Goal: Information Seeking & Learning: Learn about a topic

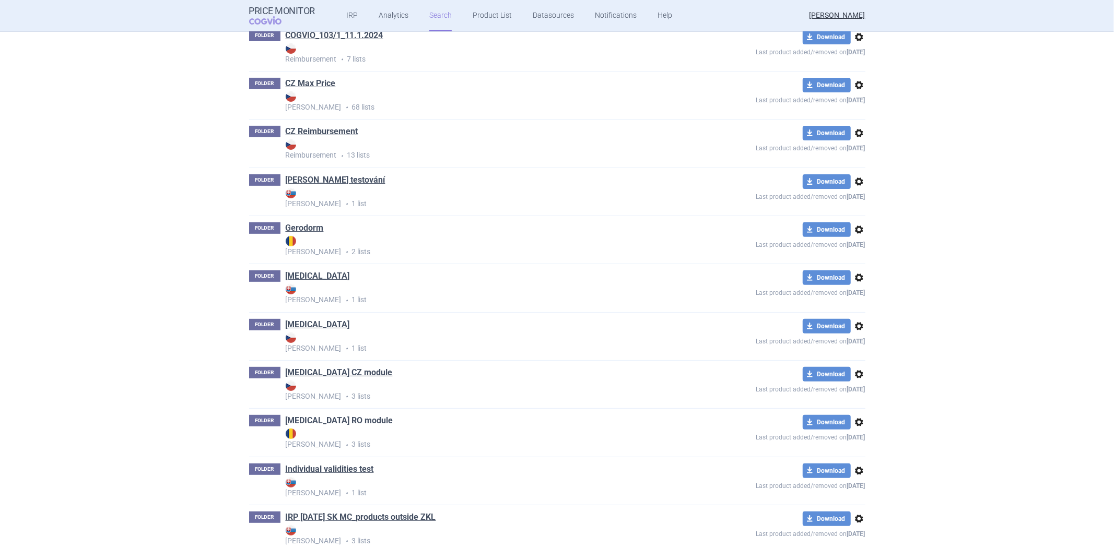
scroll to position [232, 0]
click at [316, 421] on link "[MEDICAL_DATA] RO module" at bounding box center [340, 420] width 108 height 11
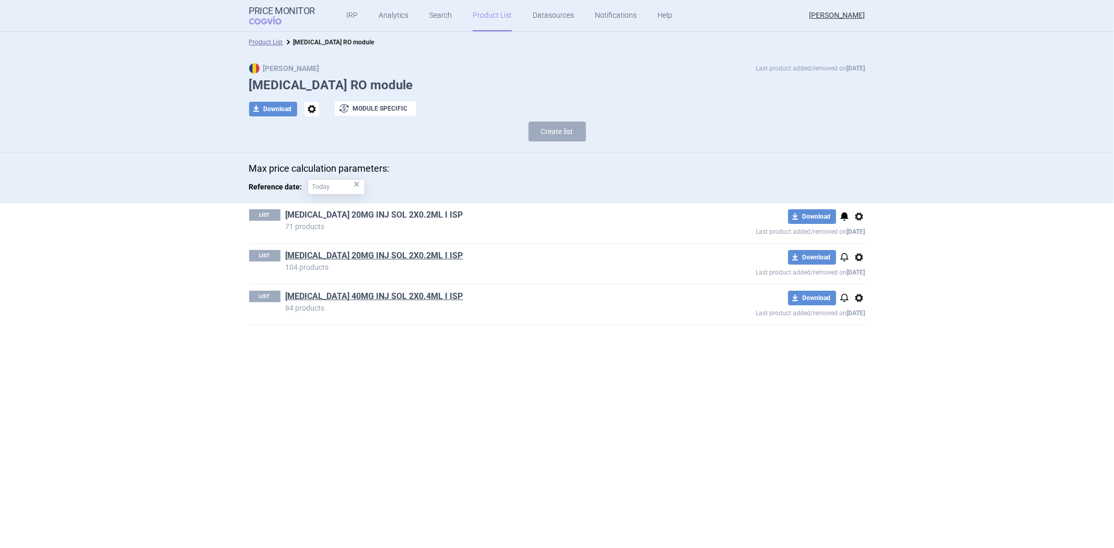
click at [351, 215] on link "[MEDICAL_DATA] 20MG INJ SOL 2X0.2ML I ISP" at bounding box center [375, 214] width 178 height 11
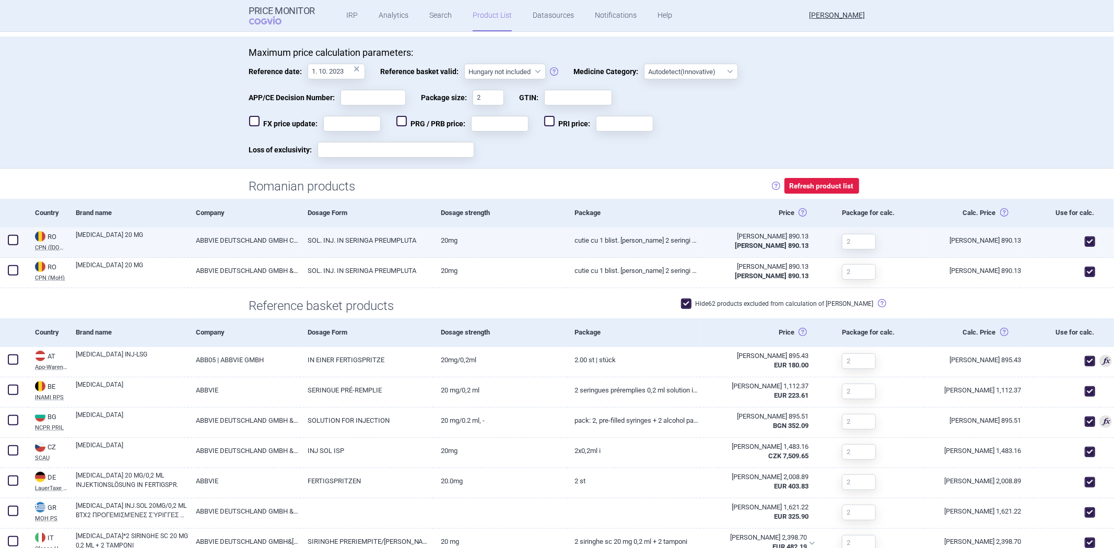
scroll to position [370, 0]
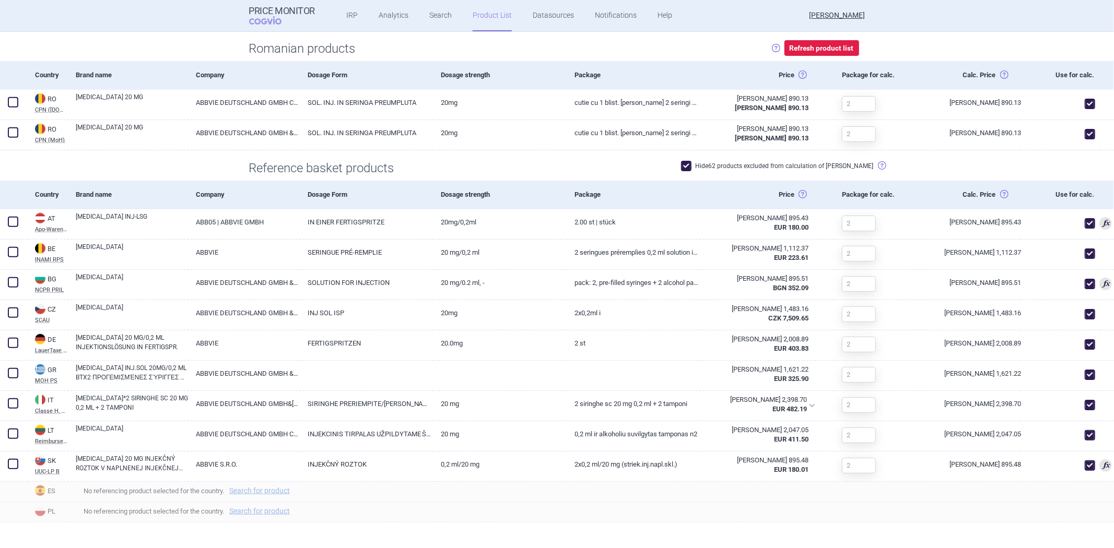
click at [727, 168] on label "Hide 62 products excluded from calculation of [PERSON_NAME]" at bounding box center [777, 166] width 193 height 10
checkbox input "false"
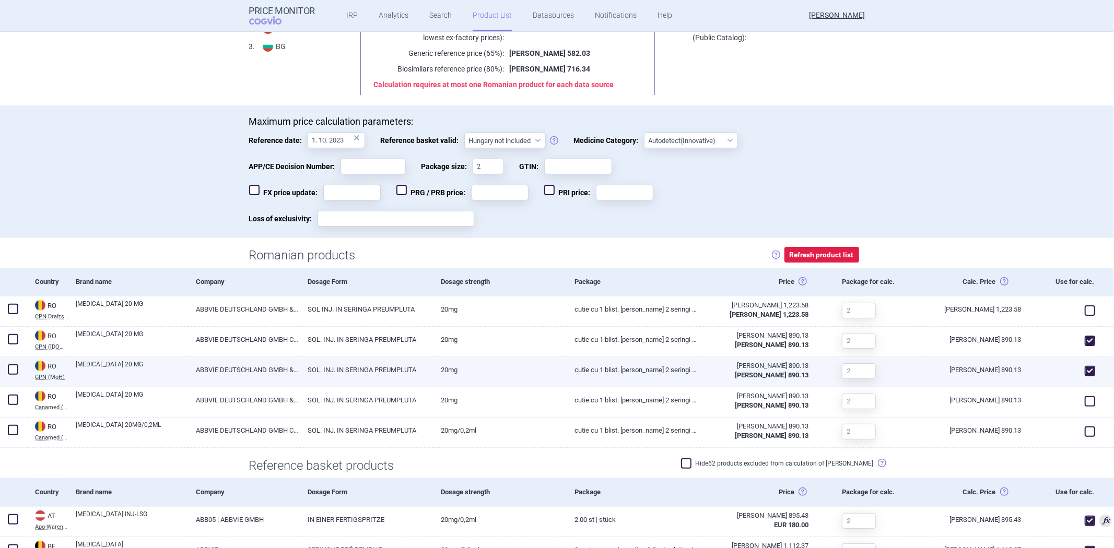
scroll to position [138, 0]
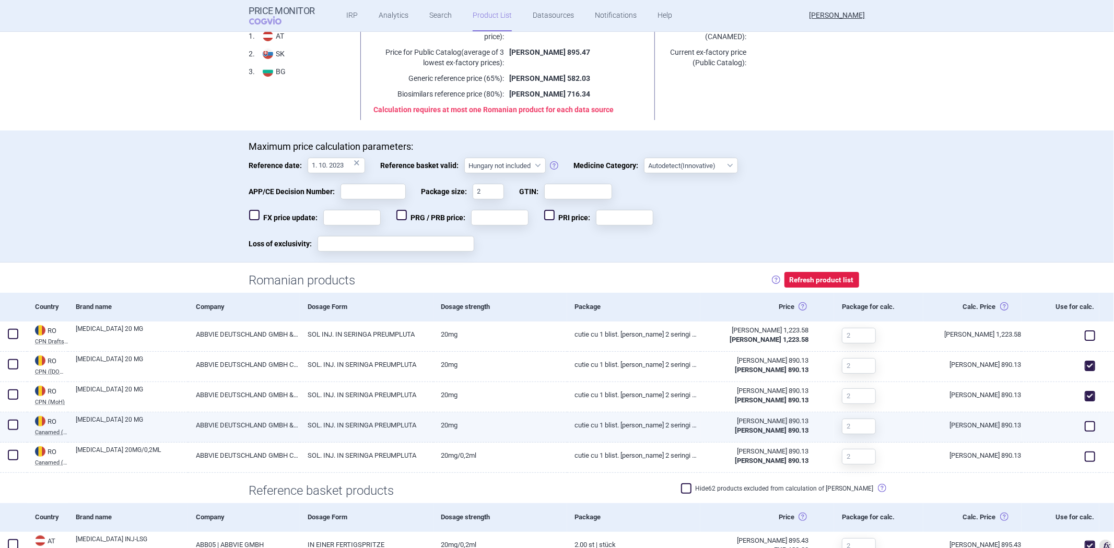
click at [1085, 426] on span at bounding box center [1090, 426] width 10 height 10
checkbox input "true"
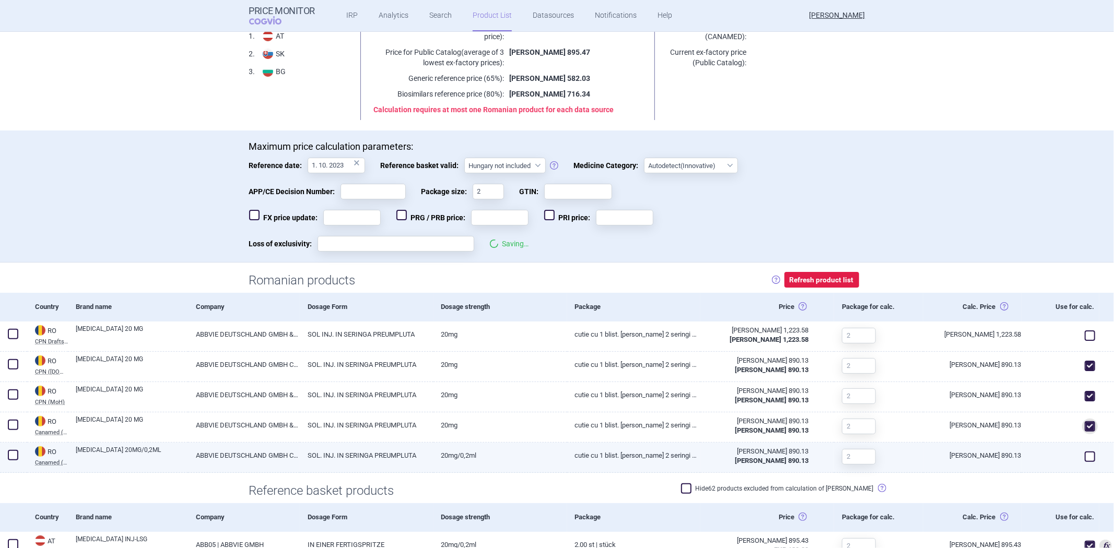
click at [1085, 455] on span at bounding box center [1090, 457] width 10 height 10
checkbox input "true"
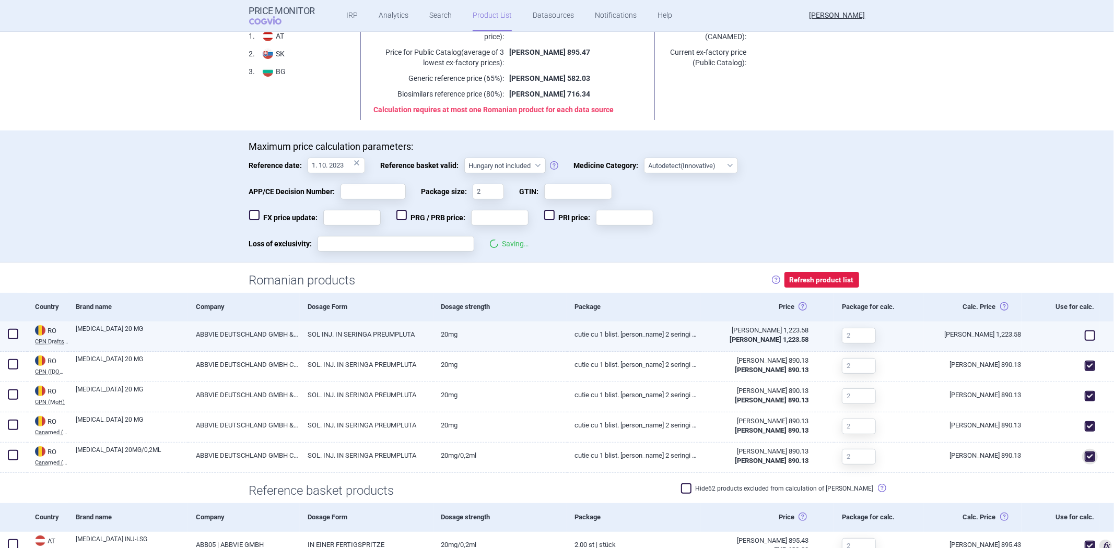
click at [1082, 329] on span at bounding box center [1090, 336] width 16 height 16
checkbox input "true"
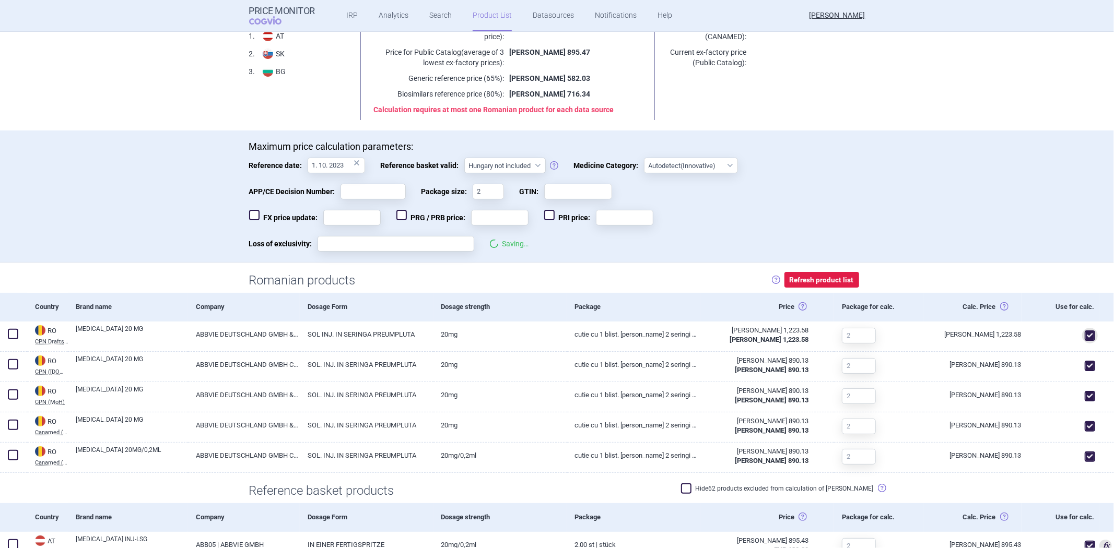
click at [978, 267] on div "Romanian products Clicking this button will automatically refresh prices, valid…" at bounding box center [557, 278] width 1114 height 31
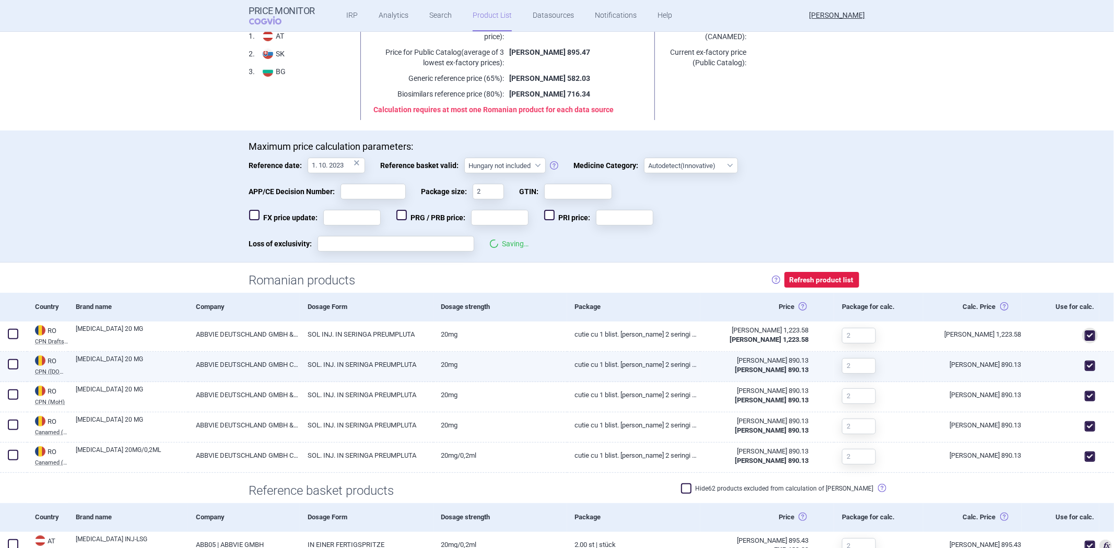
scroll to position [0, 0]
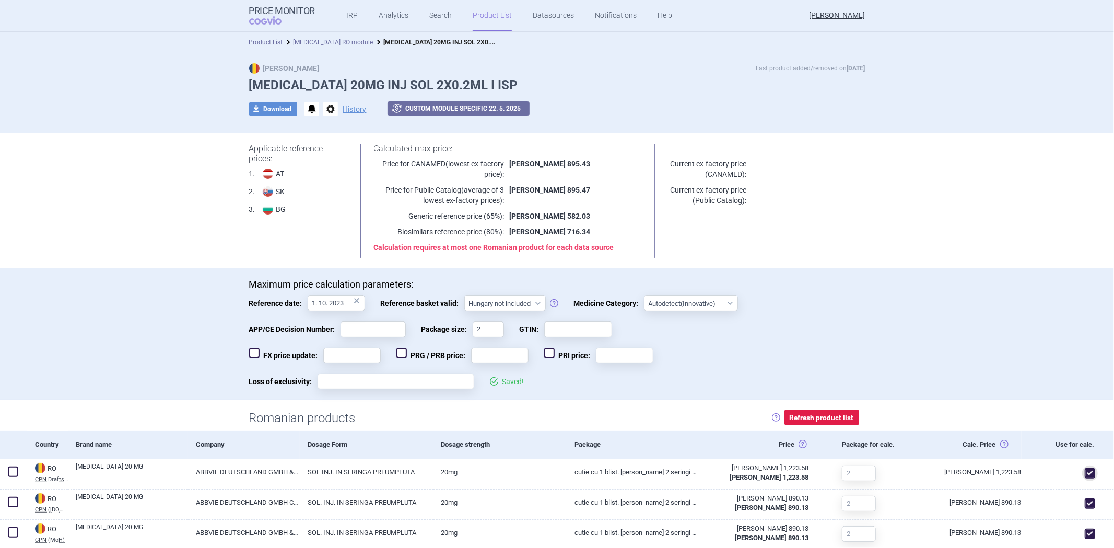
click at [317, 40] on link "[MEDICAL_DATA] RO module" at bounding box center [333, 42] width 80 height 7
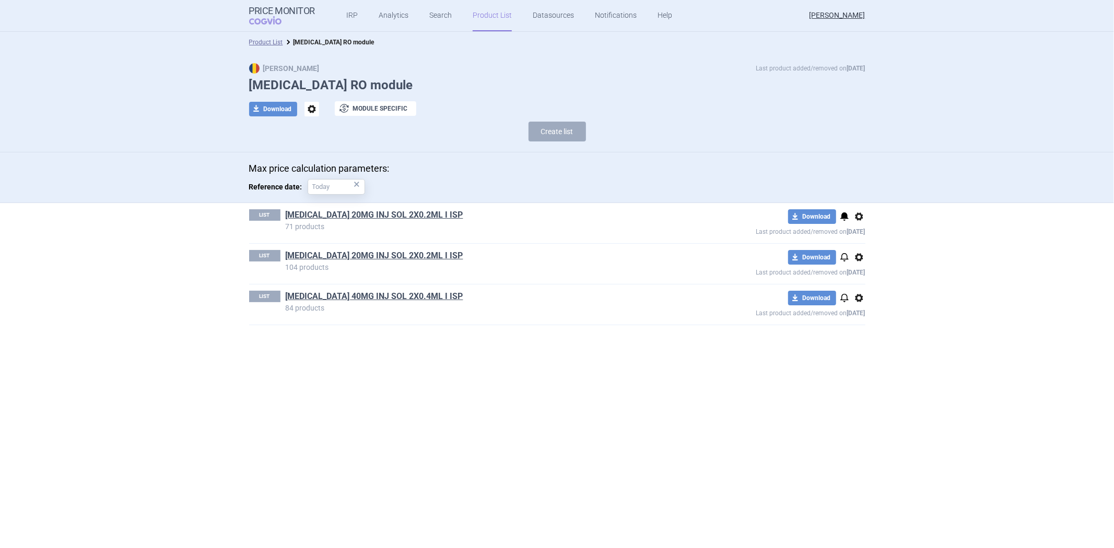
click at [355, 246] on div "LIST [MEDICAL_DATA] 20MG INJ SOL 2X0.2ML I ISP 104 products download Download n…" at bounding box center [557, 264] width 616 height 40
click at [354, 249] on div "LIST [MEDICAL_DATA] 20MG INJ SOL 2X0.2ML I ISP 104 products download Download n…" at bounding box center [557, 264] width 616 height 40
click at [352, 254] on link "[MEDICAL_DATA] 20MG INJ SOL 2X0.2ML I ISP" at bounding box center [375, 255] width 178 height 11
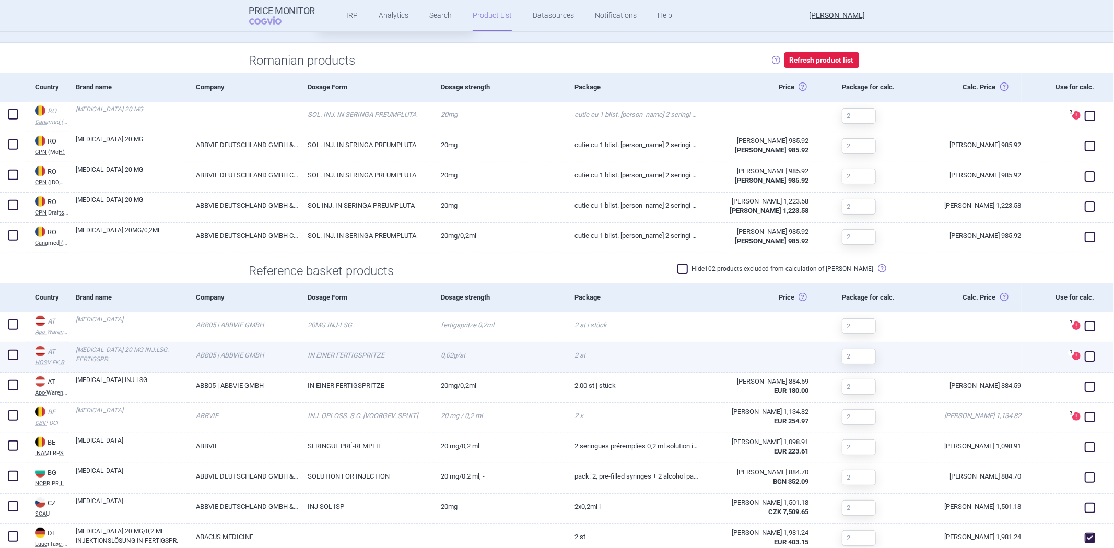
scroll to position [348, 0]
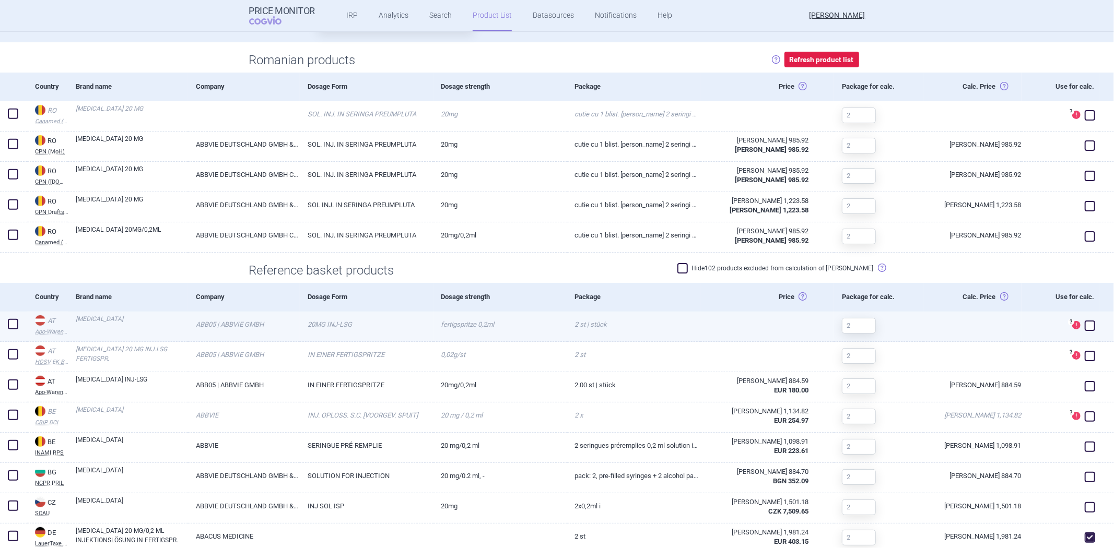
click at [1085, 321] on span at bounding box center [1090, 326] width 10 height 10
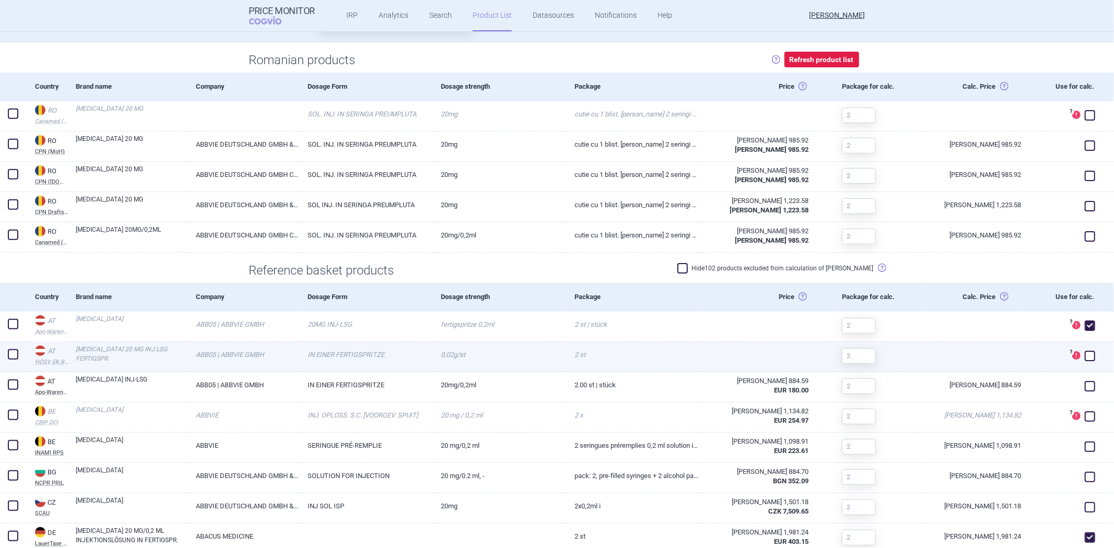
checkbox input "true"
click at [1085, 355] on span at bounding box center [1090, 356] width 10 height 10
checkbox input "true"
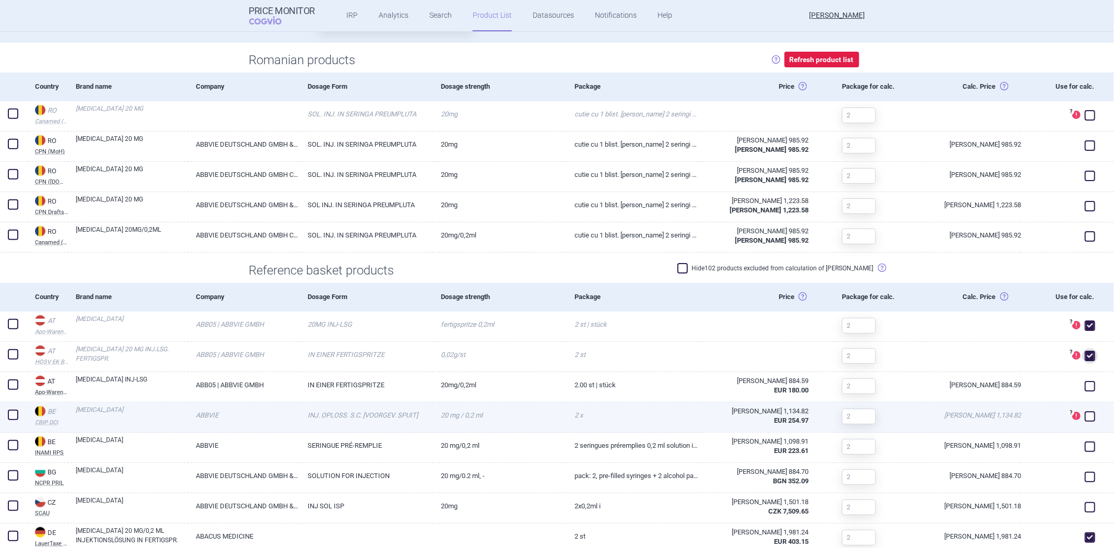
drag, startPoint x: 1083, startPoint y: 413, endPoint x: 1077, endPoint y: 407, distance: 8.2
click at [1085, 414] on span at bounding box center [1090, 416] width 10 height 10
checkbox input "true"
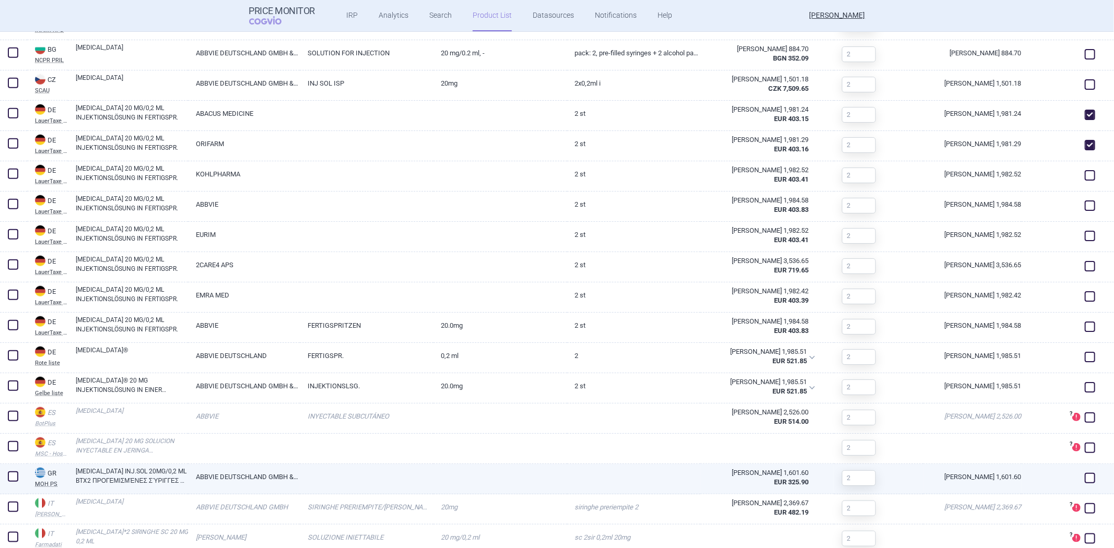
scroll to position [986, 0]
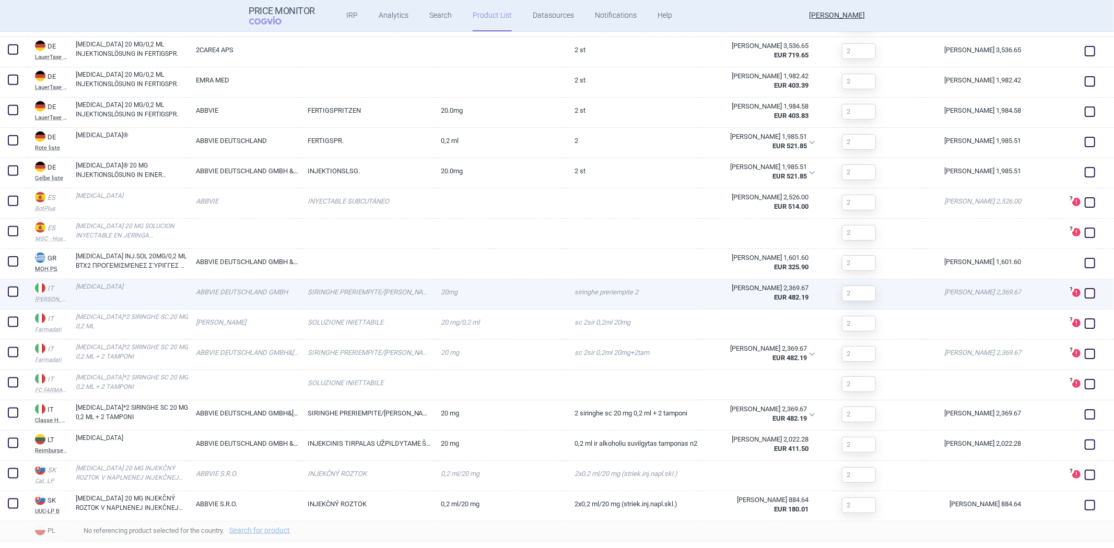
click at [1085, 297] on span at bounding box center [1090, 293] width 10 height 10
checkbox input "true"
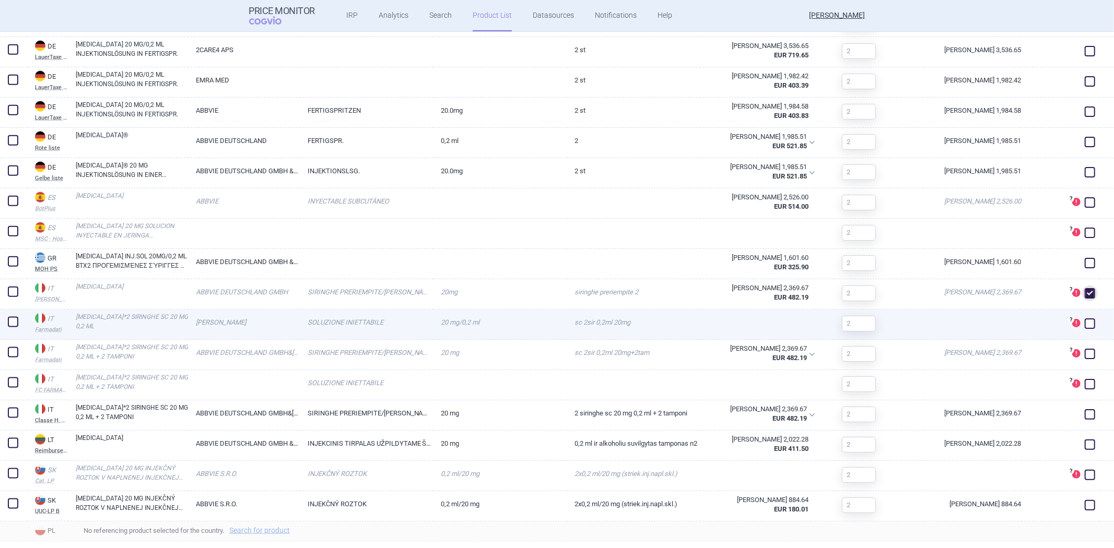
click at [1085, 327] on span at bounding box center [1090, 324] width 10 height 10
checkbox input "true"
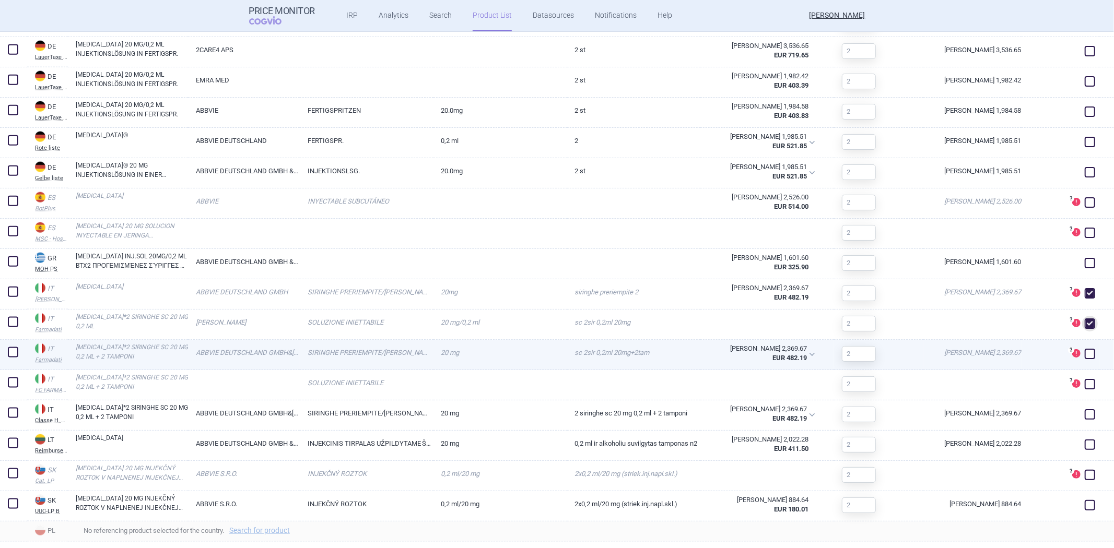
click at [1085, 357] on span at bounding box center [1090, 354] width 10 height 10
checkbox input "true"
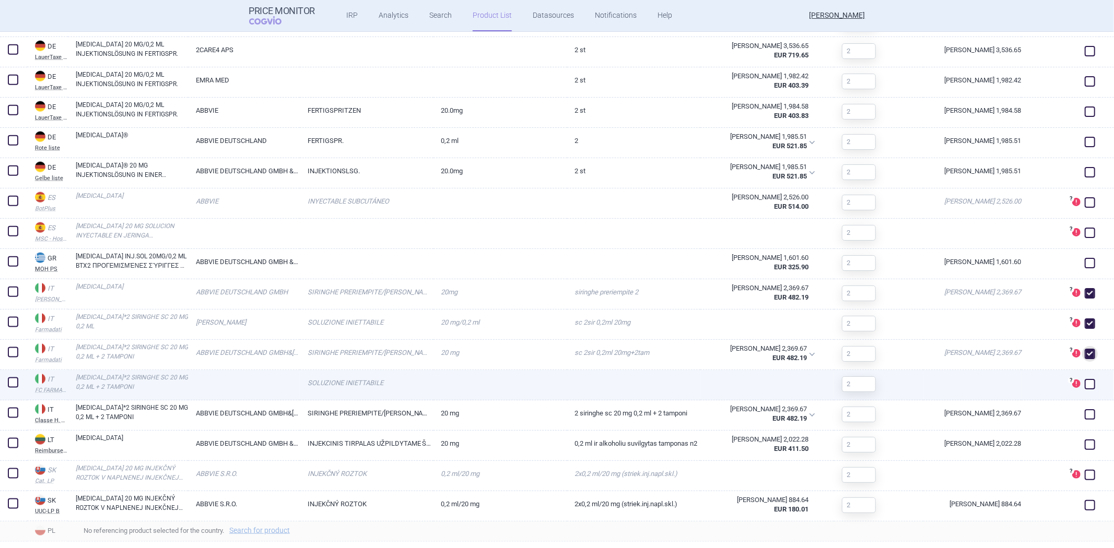
click at [1083, 377] on span at bounding box center [1090, 385] width 16 height 16
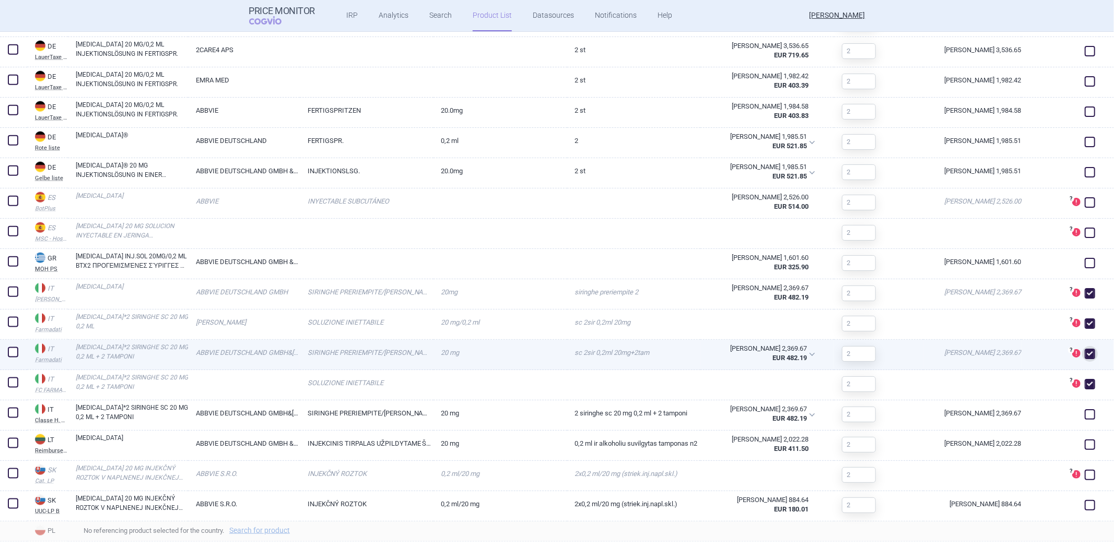
checkbox input "true"
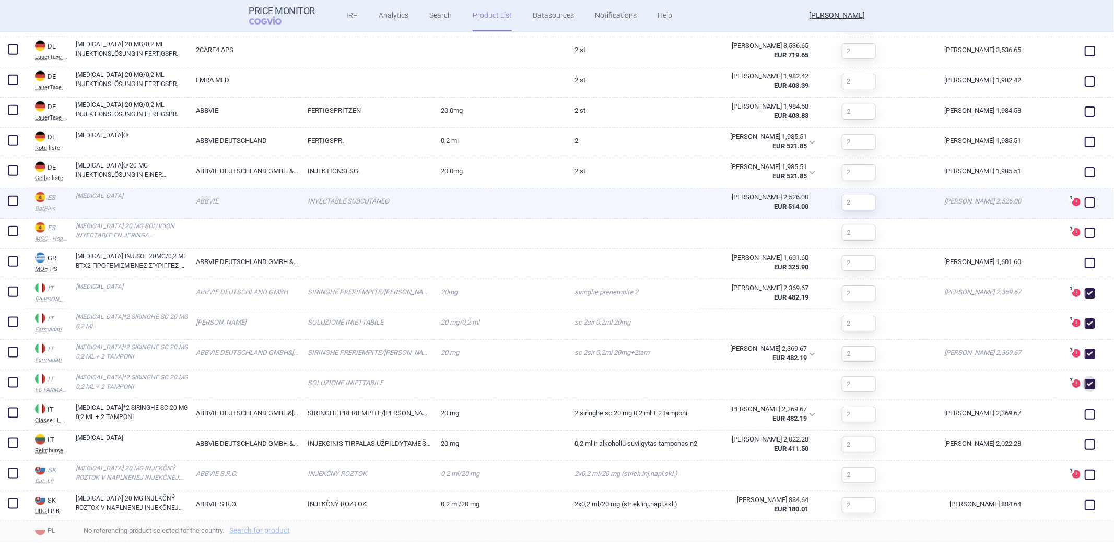
click at [1099, 199] on div at bounding box center [1106, 204] width 15 height 30
click at [1085, 205] on span at bounding box center [1090, 202] width 10 height 10
checkbox input "true"
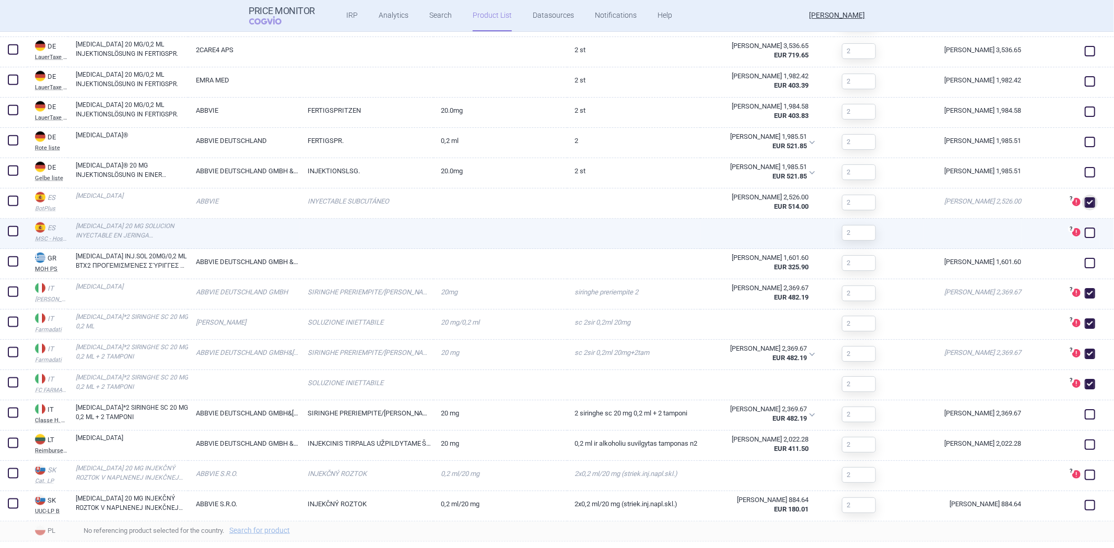
click at [1088, 238] on div "? For the selected Reference date, the product wasn't present in the correspond…" at bounding box center [1060, 234] width 78 height 30
click at [1072, 238] on div "? For the selected Reference date, the product wasn't present in the correspond…" at bounding box center [1060, 234] width 78 height 30
click at [1082, 225] on span at bounding box center [1090, 233] width 16 height 16
checkbox input "true"
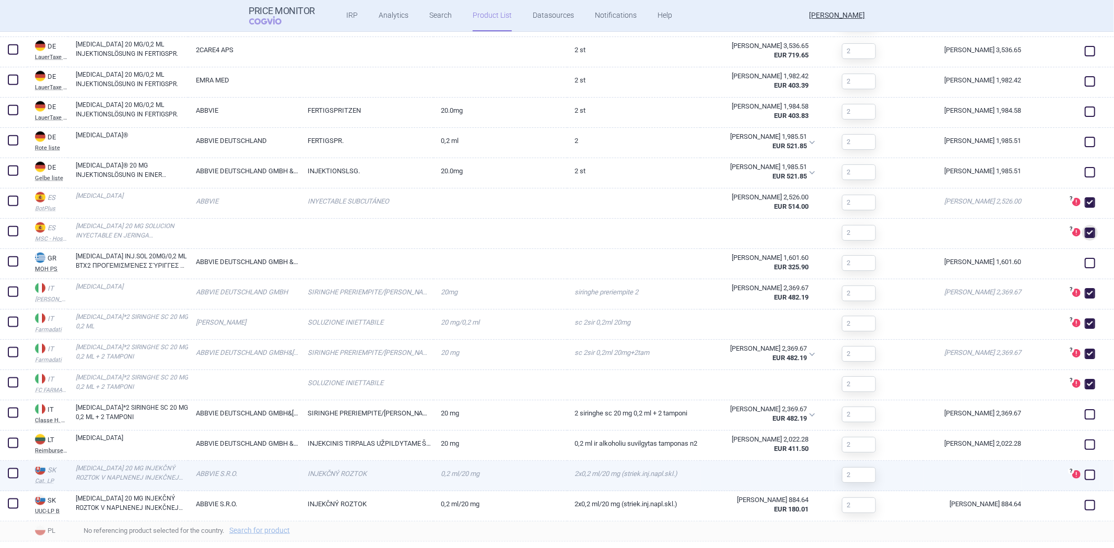
click at [1085, 476] on span at bounding box center [1090, 475] width 10 height 10
checkbox input "true"
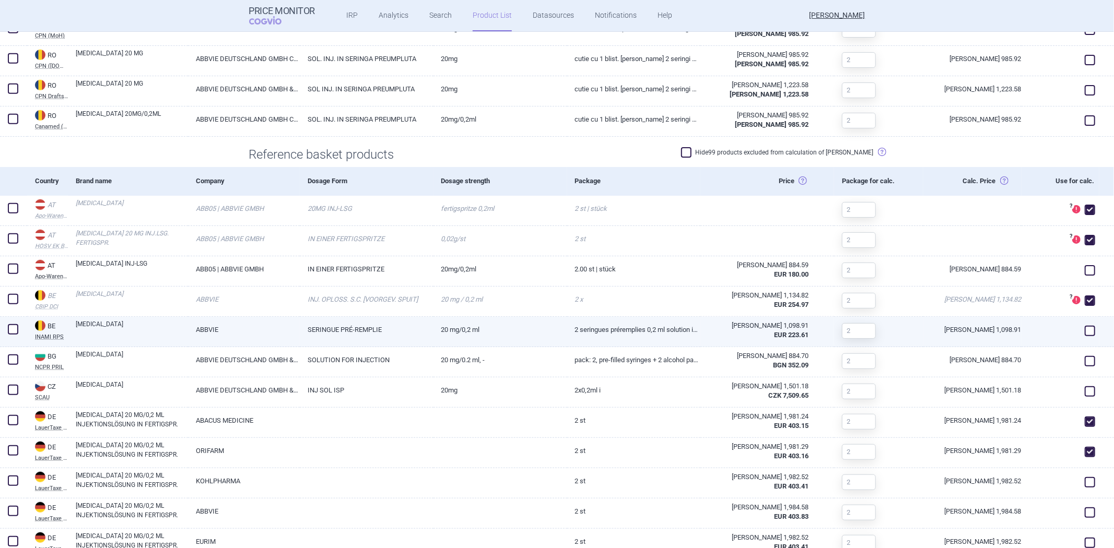
scroll to position [290, 0]
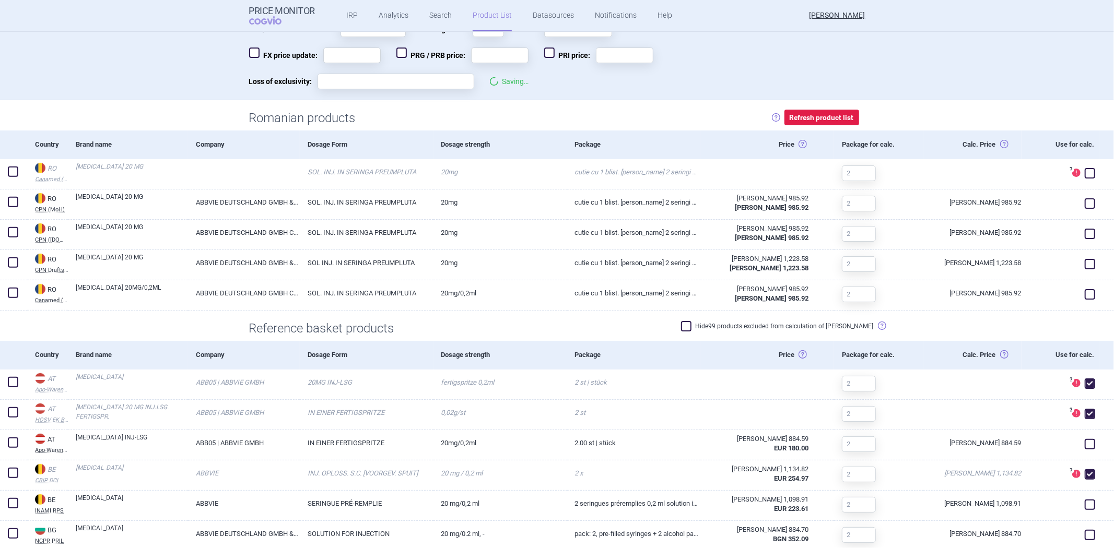
click at [716, 327] on label "Hide 99 products excluded from calculation of max price" at bounding box center [777, 326] width 193 height 10
checkbox input "true"
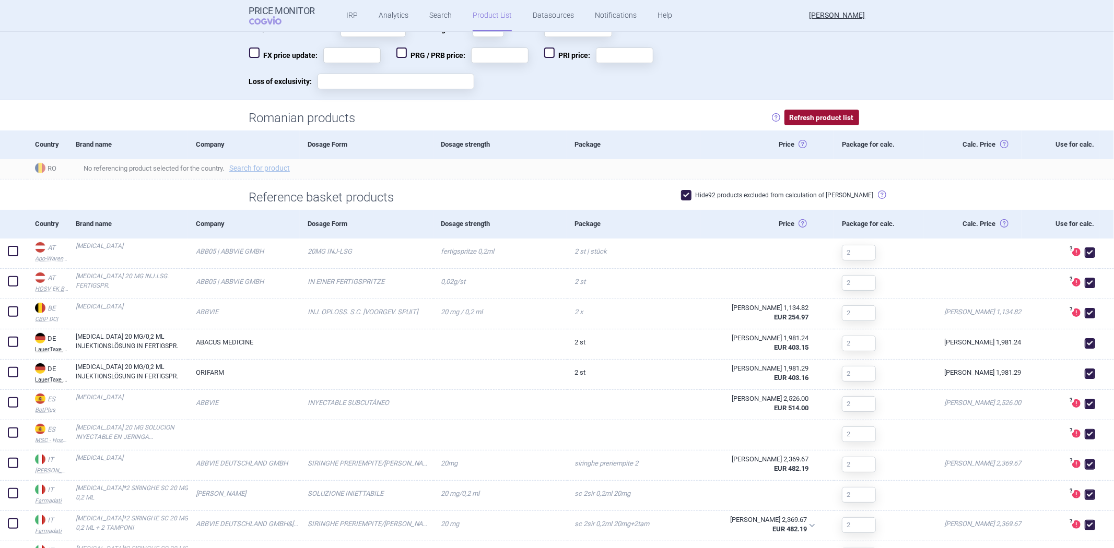
click at [805, 121] on button "Refresh product list" at bounding box center [821, 118] width 75 height 16
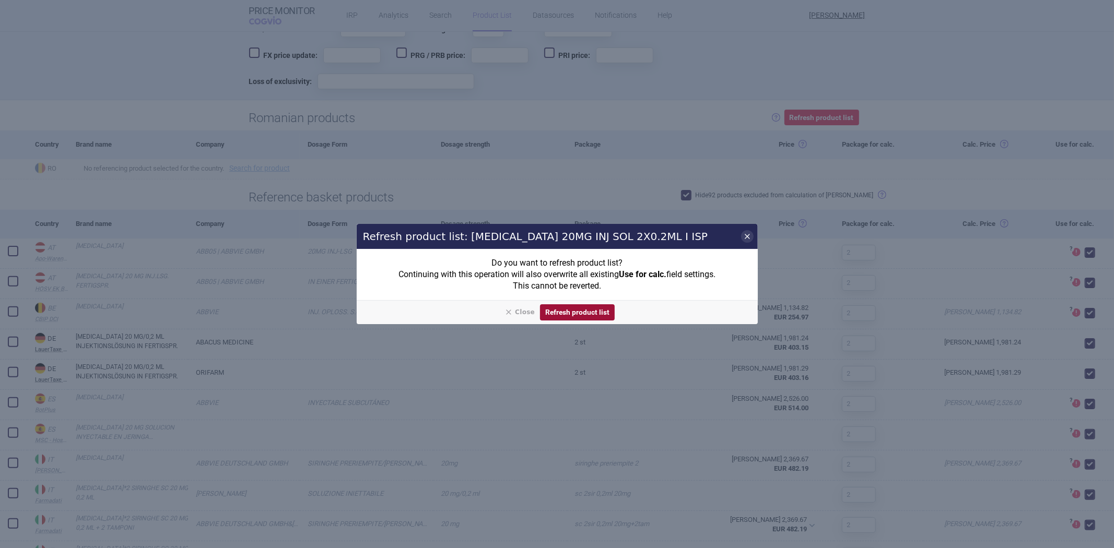
click at [570, 314] on button "Refresh product list" at bounding box center [577, 312] width 75 height 16
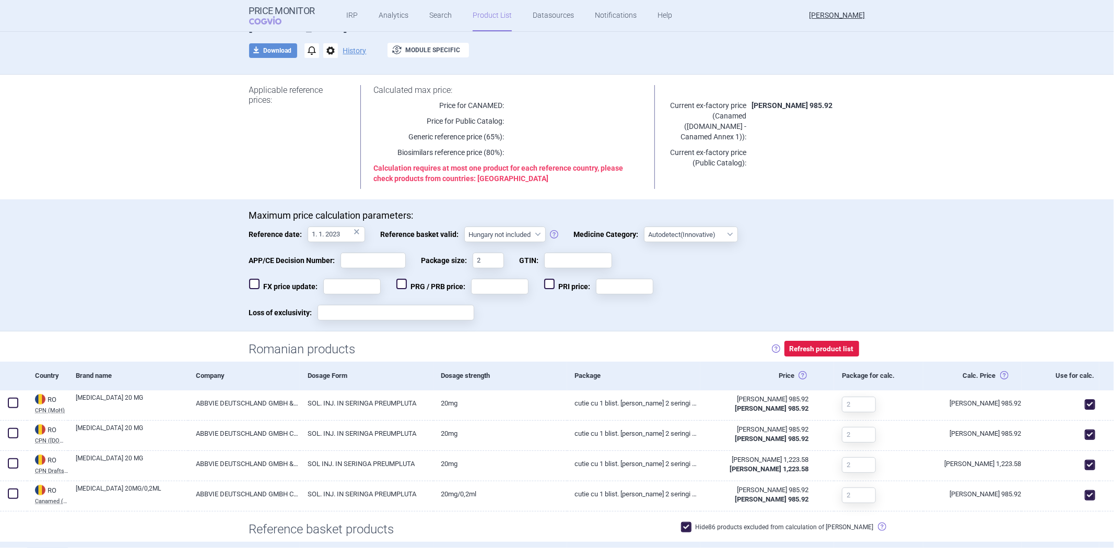
scroll to position [58, 0]
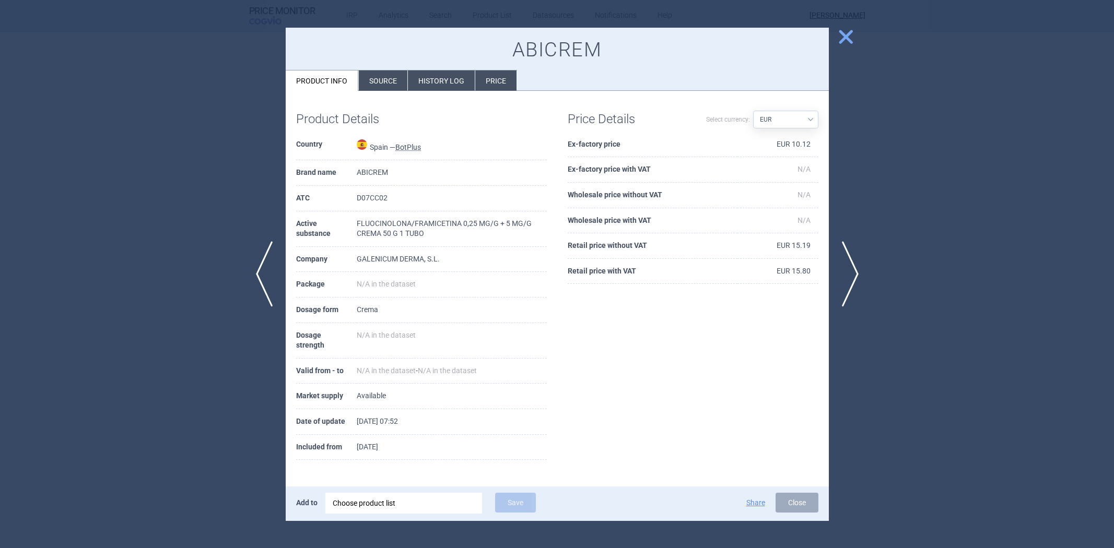
select select "EUR"
